Goal: Check status: Check status

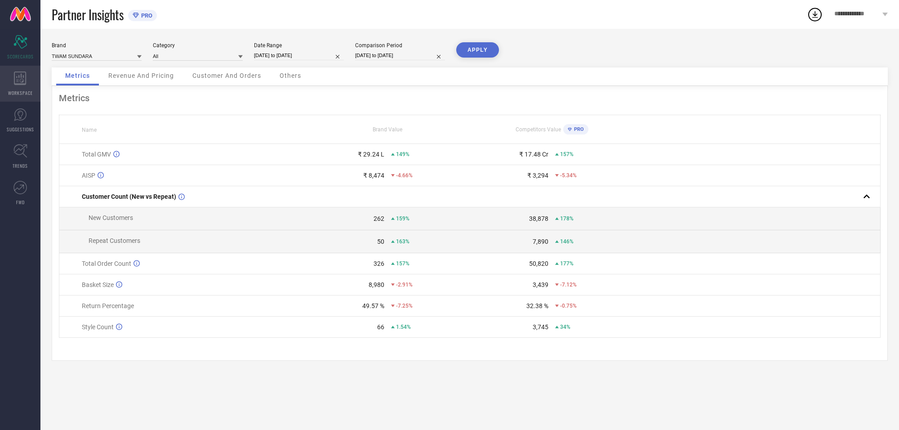
click at [21, 92] on span "WORKSPACE" at bounding box center [20, 92] width 25 height 7
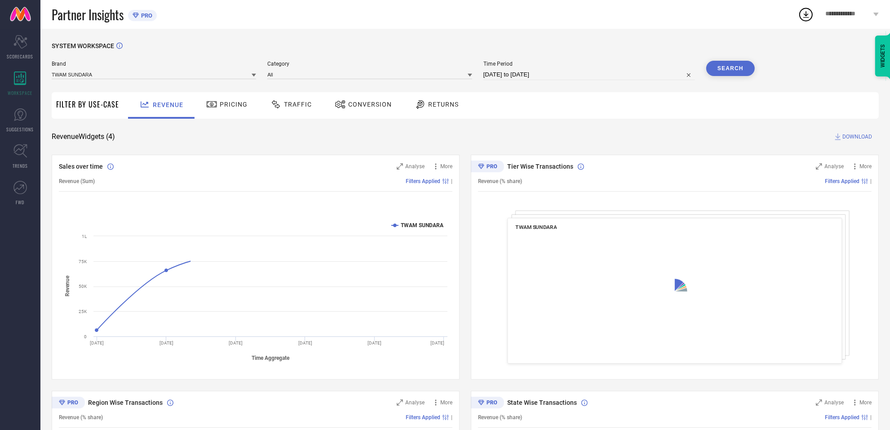
click at [450, 101] on span "Returns" at bounding box center [443, 104] width 31 height 7
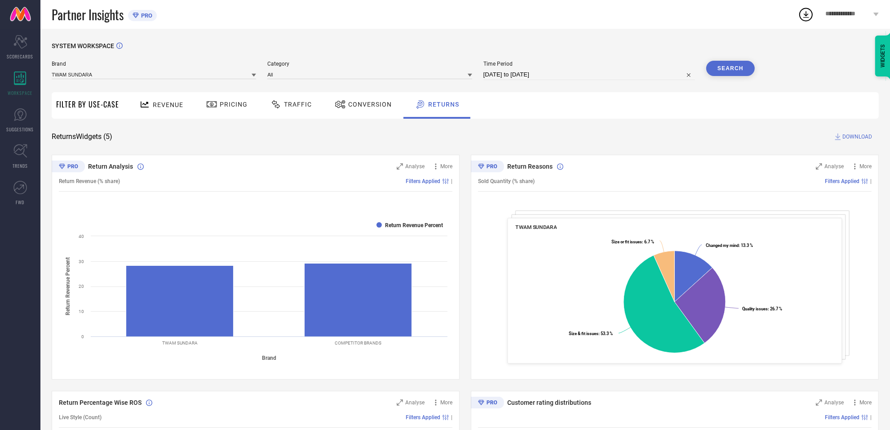
click at [526, 67] on span "Time Period" at bounding box center [590, 64] width 212 height 6
click at [547, 75] on input "[DATE] to [DATE]" at bounding box center [590, 74] width 212 height 11
select select "6"
select select "2025"
select select "7"
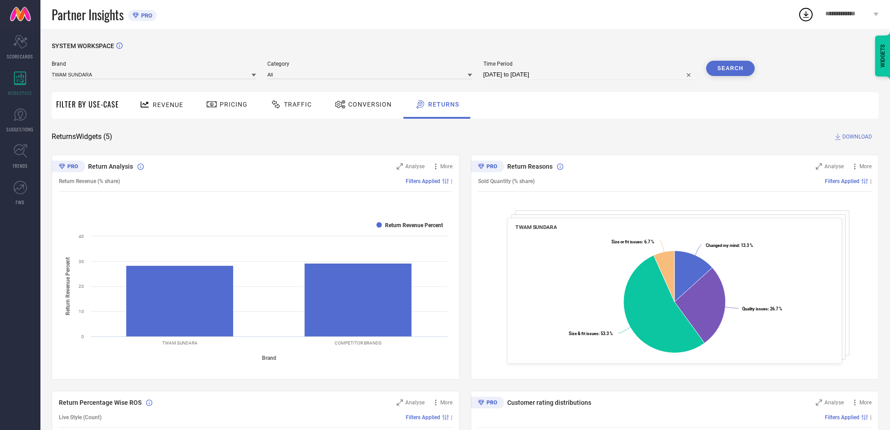
select select "2025"
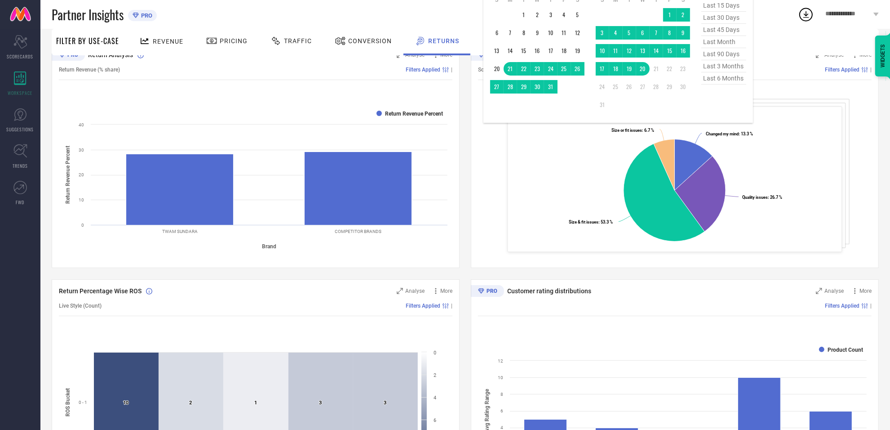
scroll to position [112, 0]
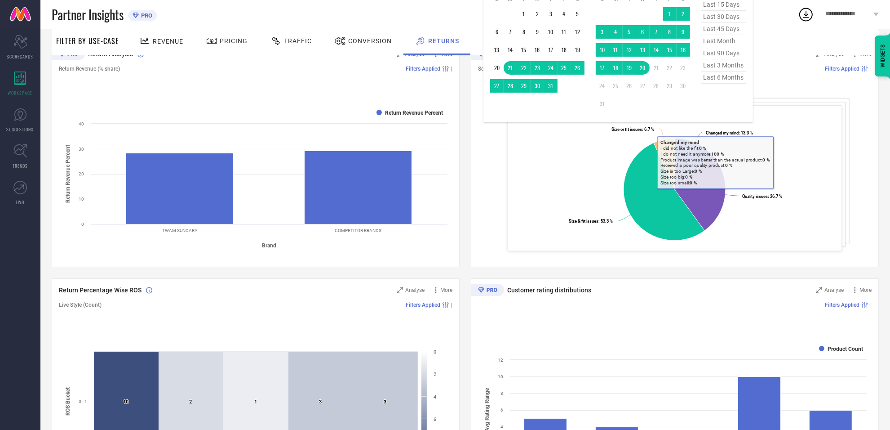
click at [734, 84] on span "last 6 months" at bounding box center [724, 77] width 45 height 12
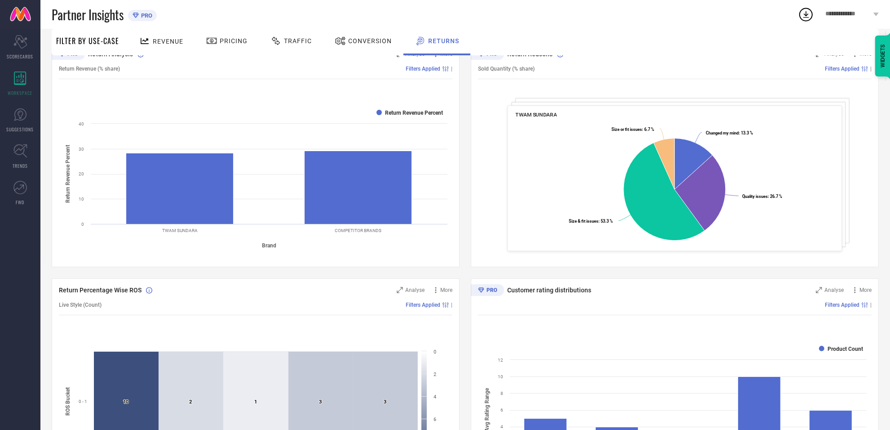
type input "[DATE] to [DATE]"
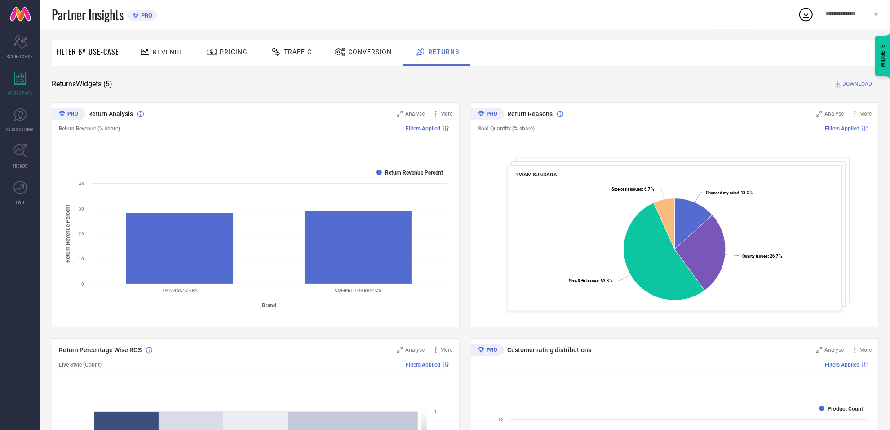
scroll to position [0, 0]
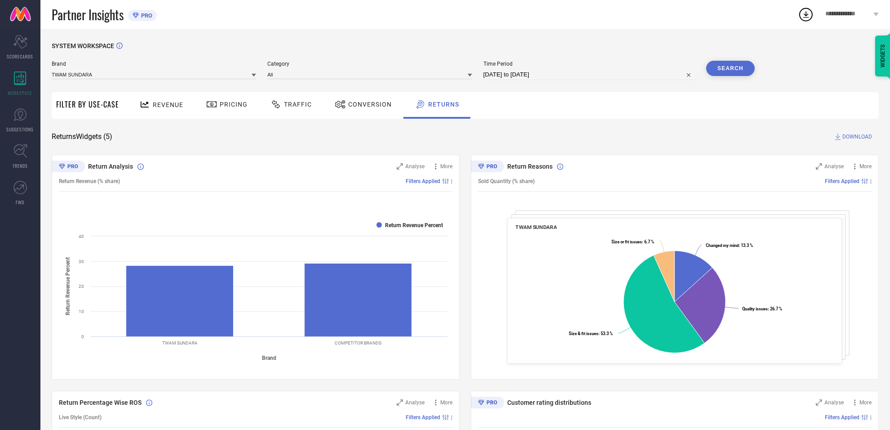
click at [735, 67] on button "Search" at bounding box center [731, 68] width 49 height 15
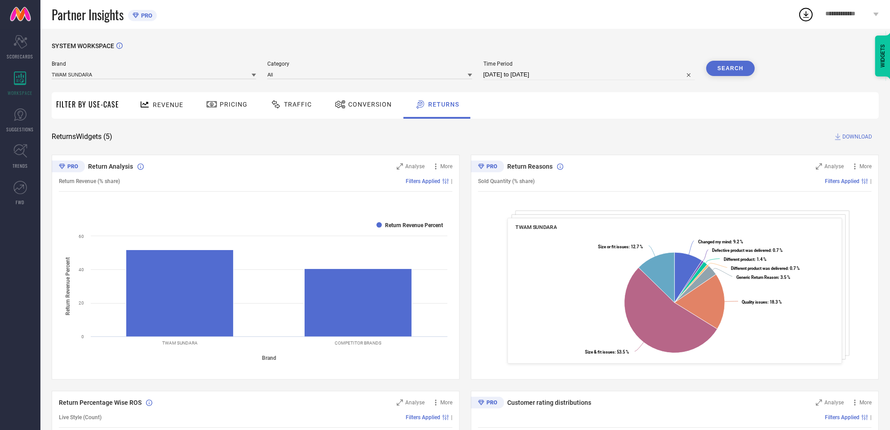
click at [706, 192] on div "Return Reasons Analyse More Sold Quantity (% share) Filters Applied | TWAM SUND…" at bounding box center [675, 267] width 408 height 225
click at [481, 80] on div "Brand TWAM SUNDARA Category All Time Period [DATE] to [DATE] Search" at bounding box center [403, 70] width 703 height 19
click at [503, 71] on input "[DATE] to [DATE]" at bounding box center [590, 74] width 212 height 11
select select "1"
select select "2025"
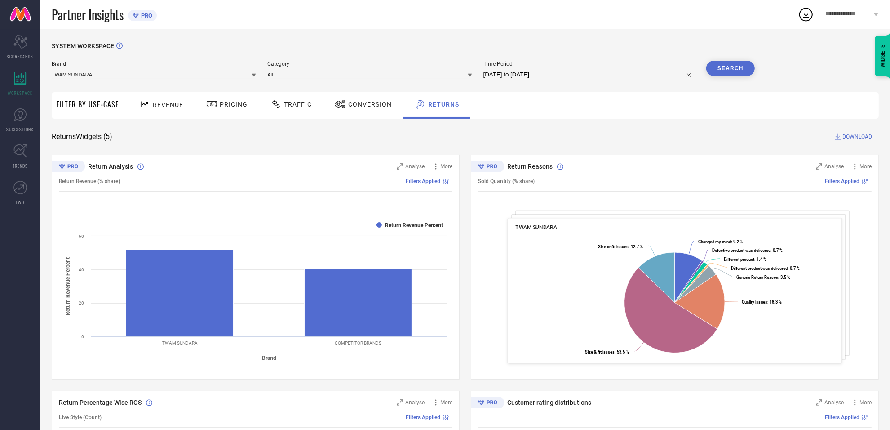
select select "2"
select select "2025"
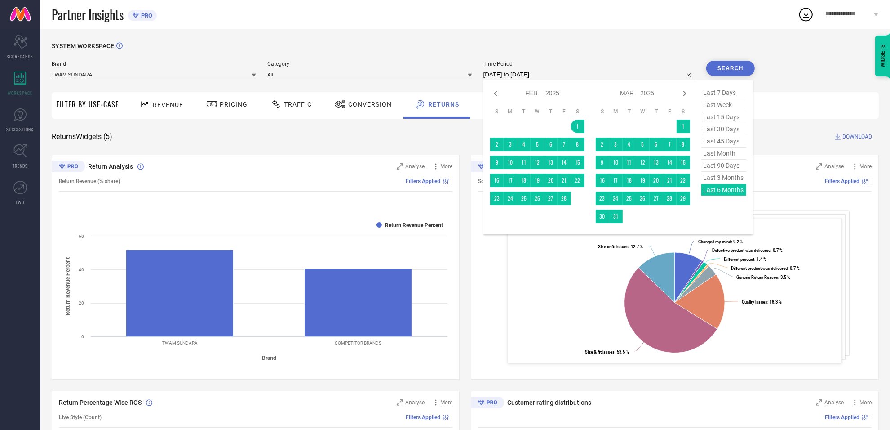
click at [722, 182] on span "last 3 months" at bounding box center [724, 178] width 45 height 12
type input "[DATE] to [DATE]"
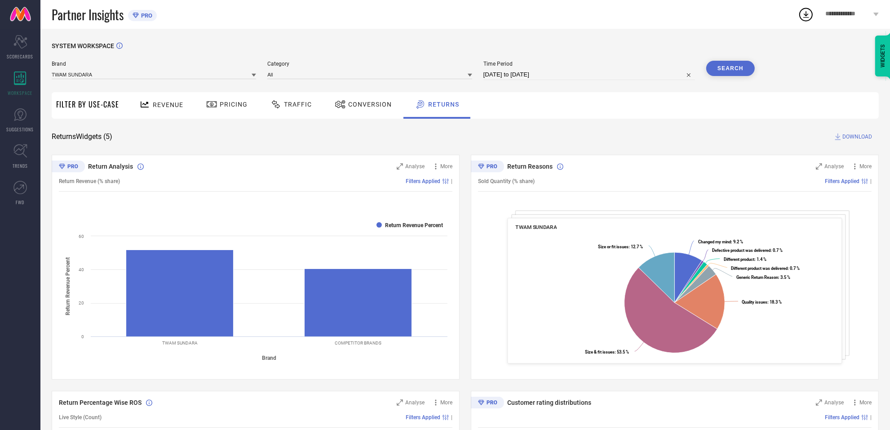
click at [729, 69] on button "Search" at bounding box center [731, 68] width 49 height 15
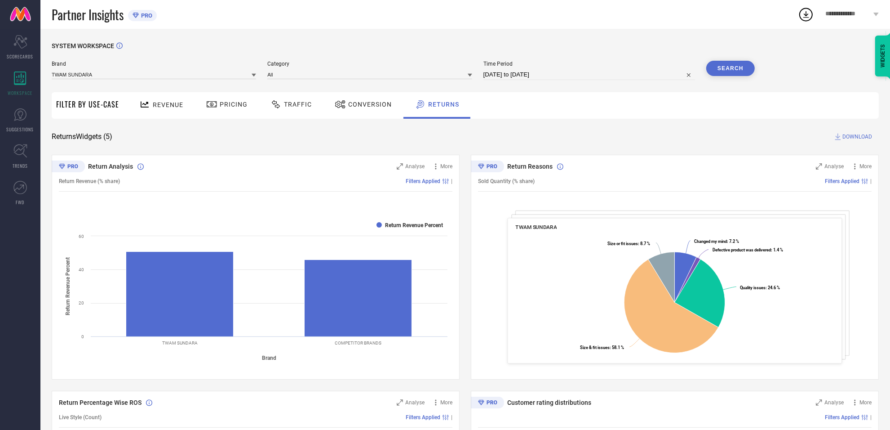
click at [594, 65] on span "Time Period" at bounding box center [590, 64] width 212 height 6
drag, startPoint x: 594, startPoint y: 66, endPoint x: 589, endPoint y: 74, distance: 9.7
click at [592, 67] on span "Time Period" at bounding box center [590, 64] width 212 height 6
click at [588, 77] on input "[DATE] to [DATE]" at bounding box center [590, 74] width 212 height 11
select select "4"
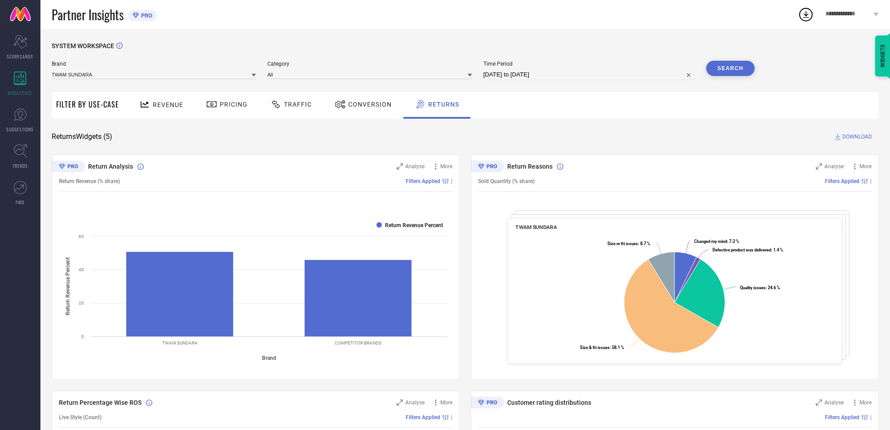
select select "2025"
select select "5"
select select "2025"
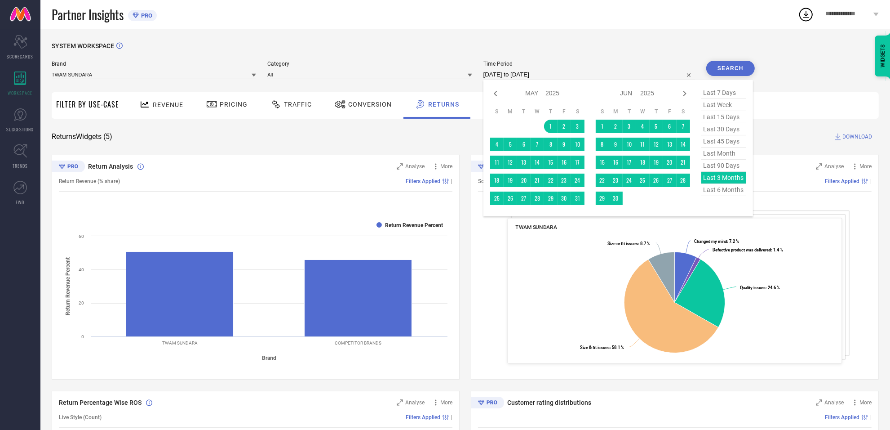
click at [709, 144] on span "last 45 days" at bounding box center [724, 141] width 45 height 12
type input "[DATE] to [DATE]"
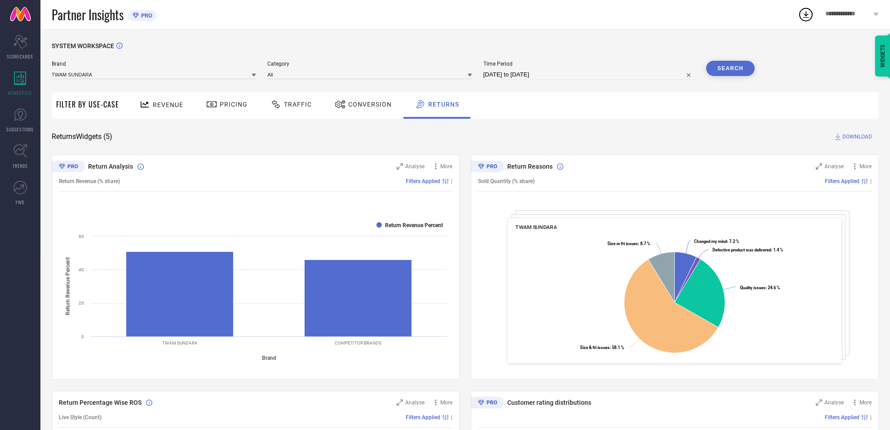
click at [735, 60] on div "SYSTEM WORKSPACE" at bounding box center [466, 51] width 828 height 18
click at [734, 71] on button "Search" at bounding box center [731, 68] width 49 height 15
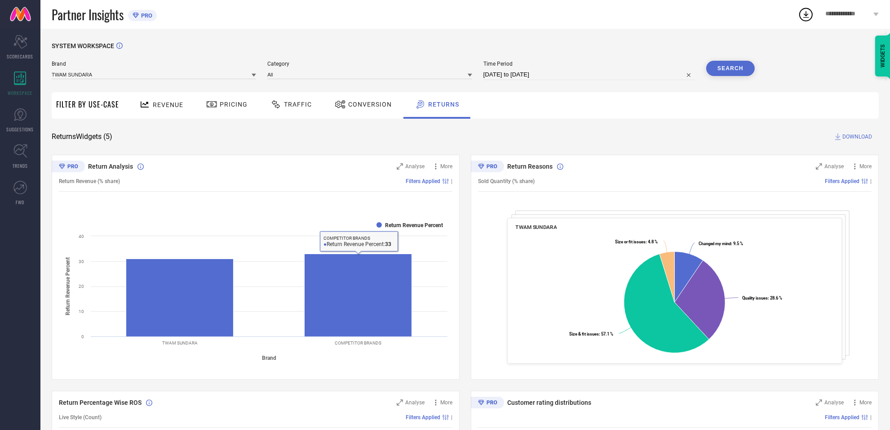
click at [624, 68] on div "Time Period [DATE] to [DATE]" at bounding box center [590, 70] width 212 height 19
click at [619, 81] on div "Brand TWAM SUNDARA Category All Time Period [DATE] to [DATE] Search" at bounding box center [403, 74] width 703 height 27
click at [628, 69] on div "Time Period [DATE] to [DATE]" at bounding box center [590, 70] width 212 height 19
click at [627, 83] on div "Brand TWAM SUNDARA Category All Time Period [DATE] to [DATE] Search" at bounding box center [403, 74] width 703 height 27
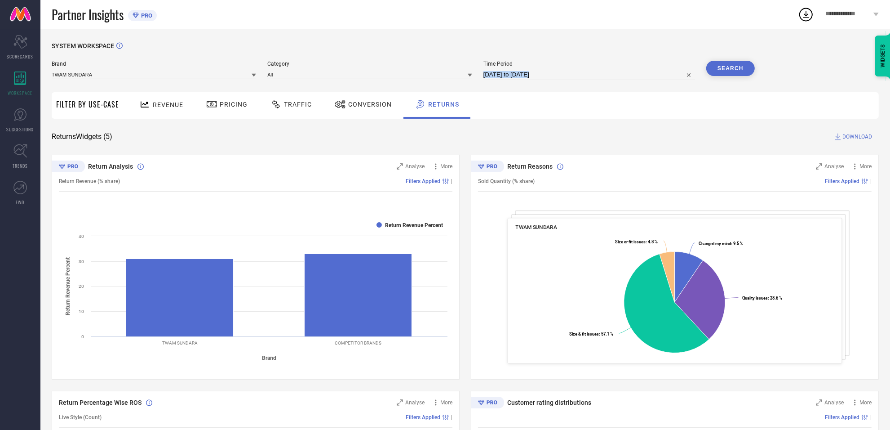
click at [627, 80] on input "[DATE] to [DATE]" at bounding box center [590, 74] width 212 height 11
select select "6"
select select "2025"
select select "7"
select select "2025"
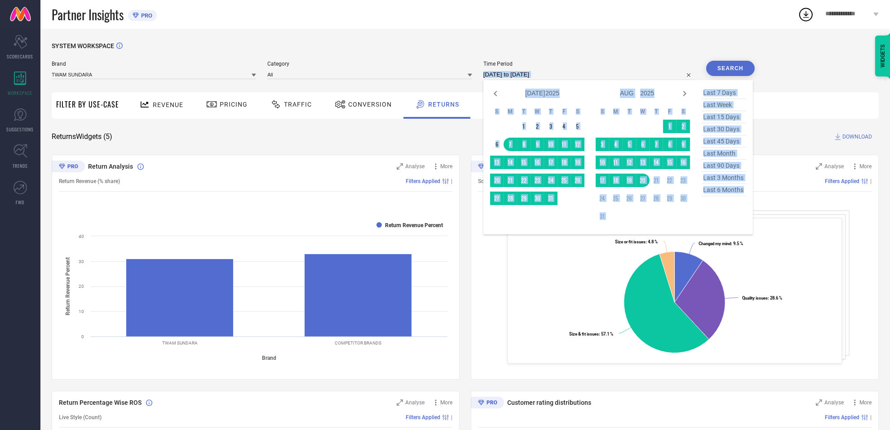
click at [718, 134] on span "last 30 days" at bounding box center [724, 129] width 45 height 12
type input "[DATE] to [DATE]"
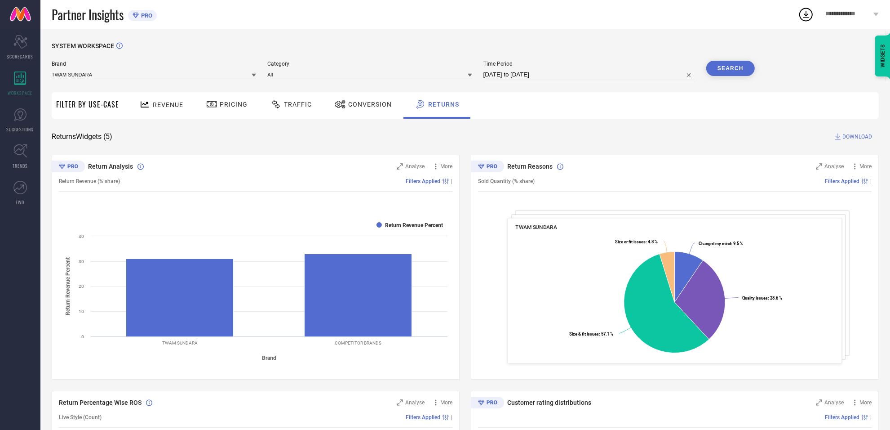
click at [727, 73] on button "Search" at bounding box center [731, 68] width 49 height 15
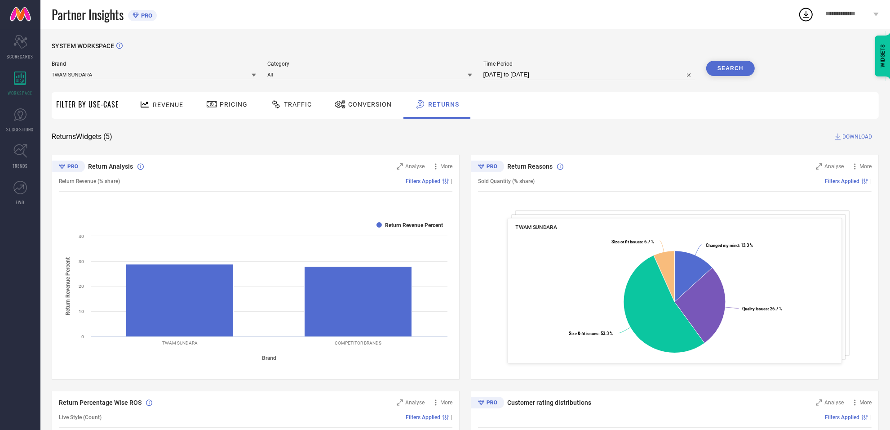
click at [350, 111] on div "Conversion" at bounding box center [364, 104] width 62 height 15
